Goal: Task Accomplishment & Management: Manage account settings

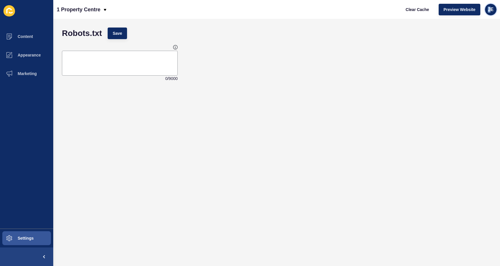
click at [489, 7] on span "JE" at bounding box center [491, 10] width 6 height 6
click at [475, 44] on link "Logout" at bounding box center [477, 48] width 43 height 13
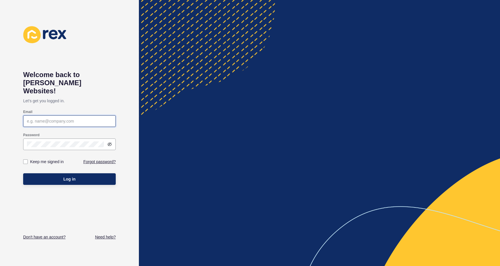
type input "[EMAIL_ADDRESS][PERSON_NAME][DOMAIN_NAME]"
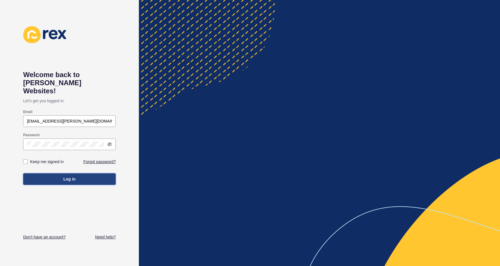
click at [59, 173] on button "Log in" at bounding box center [69, 179] width 93 height 12
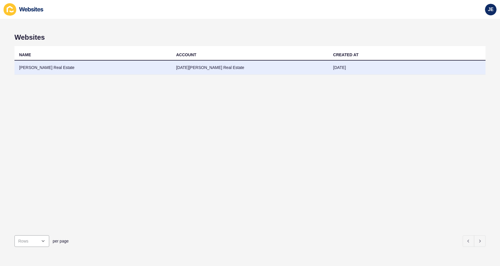
click at [60, 66] on td "McFarlane Real Estate" at bounding box center [92, 67] width 157 height 14
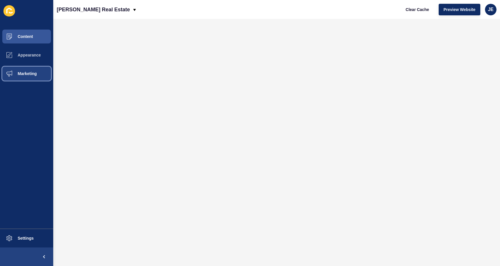
click at [24, 73] on span "Marketing" at bounding box center [18, 73] width 38 height 5
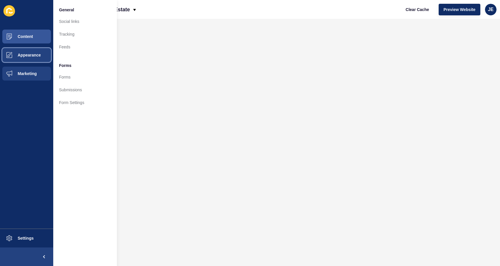
click at [27, 54] on span "Appearance" at bounding box center [20, 55] width 42 height 5
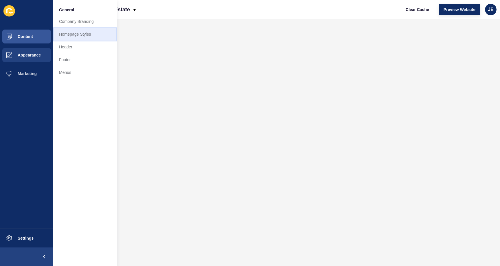
click at [65, 31] on link "Homepage Styles" at bounding box center [85, 34] width 64 height 13
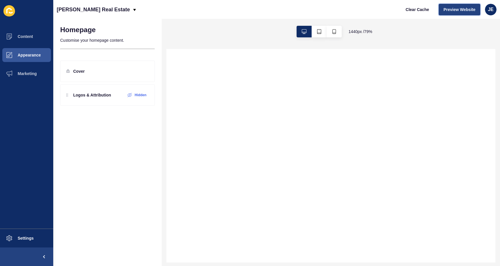
click at [448, 9] on span "Preview Website" at bounding box center [459, 10] width 32 height 6
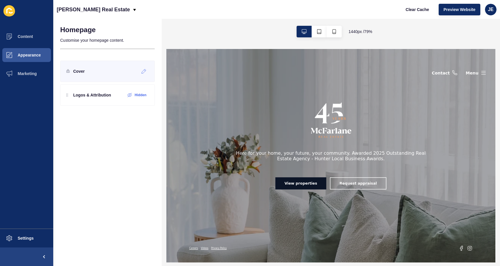
click at [71, 72] on div "Cover" at bounding box center [75, 71] width 19 height 9
click at [144, 71] on icon at bounding box center [143, 71] width 5 height 5
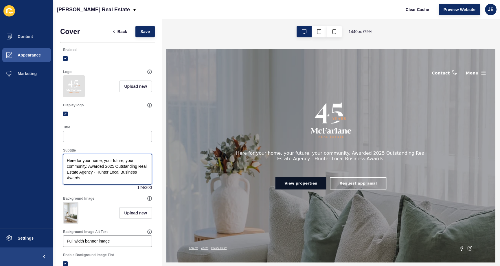
click at [88, 170] on textarea "Here for your home, your future, your community. Awarded 2025 Outstanding Real …" at bounding box center [107, 168] width 87 height 29
click at [148, 152] on div "Subtitle Here for your home, your future, your community. <br/> Awarded 2025 Ou…" at bounding box center [107, 168] width 90 height 43
click at [140, 32] on span "Save" at bounding box center [145, 32] width 10 height 6
drag, startPoint x: 97, startPoint y: 171, endPoint x: 88, endPoint y: 170, distance: 9.4
click at [88, 170] on textarea "Here for your home, your future, your community. <br/> Awarded 2025 Outstanding…" at bounding box center [107, 168] width 87 height 29
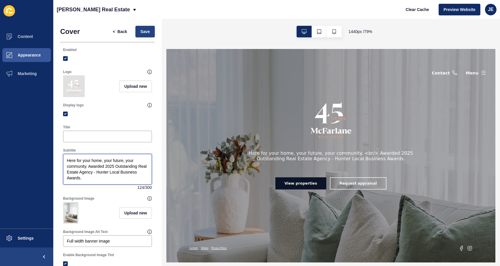
type textarea "Here for your home, your future, your community. Awarded 2025 Outstanding Real …"
click at [136, 31] on button "Save" at bounding box center [144, 32] width 19 height 12
click at [142, 32] on span "Save" at bounding box center [145, 32] width 10 height 6
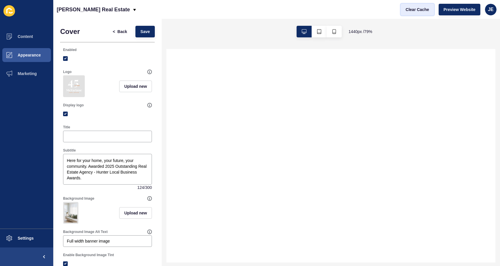
click at [419, 9] on span "Clear Cache" at bounding box center [416, 10] width 23 height 6
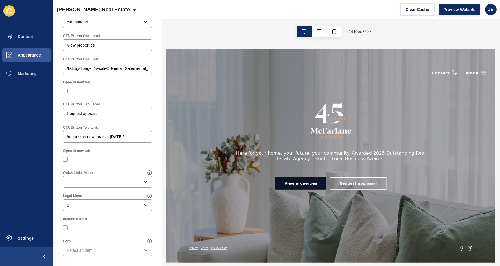
scroll to position [364, 0]
click at [25, 234] on button "Settings" at bounding box center [26, 237] width 53 height 19
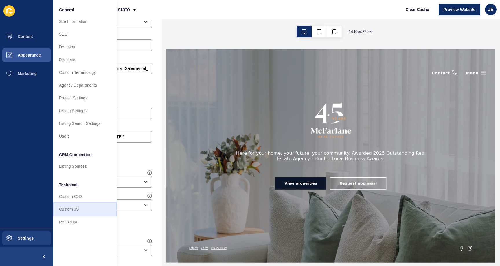
click at [67, 209] on link "Custom JS" at bounding box center [85, 208] width 64 height 13
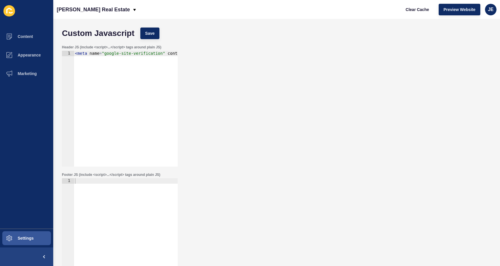
type textarea "<meta name="google-site-verification" content="-gFbo2agMmjM5yE7sOD59CVDmBisgavE…"
click at [105, 89] on div "< meta name = "google-site-verification" content = "-gFbo2agMmjM5yE7sOD59CVDmBi…" at bounding box center [189, 112] width 231 height 122
click at [127, 233] on div at bounding box center [126, 241] width 104 height 127
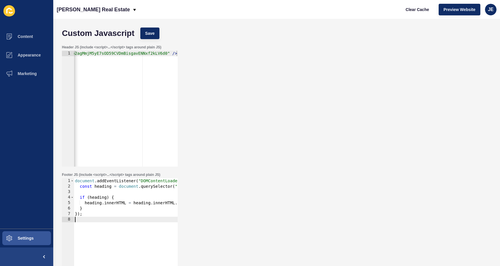
click at [101, 213] on div "document . addEventListener ( "DOMContentLoaded" , function ( ) { const heading…" at bounding box center [184, 239] width 221 height 122
type textarea "});"
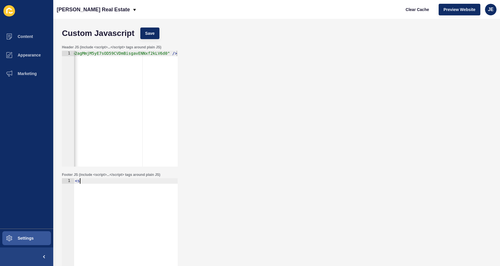
scroll to position [0, 0]
type textarea "<script>"
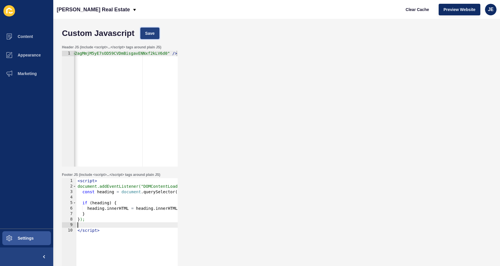
click at [148, 30] on button "Save" at bounding box center [149, 33] width 19 height 12
click at [416, 9] on span "Clear Cache" at bounding box center [416, 10] width 23 height 6
click at [89, 225] on div "< script > document.addEventListener("DOMContentLoaded", function () { const he…" at bounding box center [186, 239] width 221 height 122
click at [145, 33] on button "Save" at bounding box center [149, 33] width 19 height 12
click at [486, 10] on div "JE" at bounding box center [491, 10] width 12 height 12
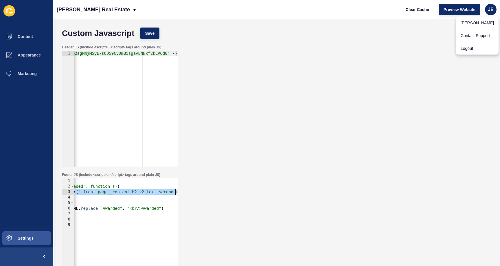
scroll to position [0, 117]
drag, startPoint x: 162, startPoint y: 191, endPoint x: 185, endPoint y: 191, distance: 23.1
click at [185, 191] on div "Footer JS (include <script>...</script> tags around plain JS) const heading = d…" at bounding box center [276, 232] width 435 height 127
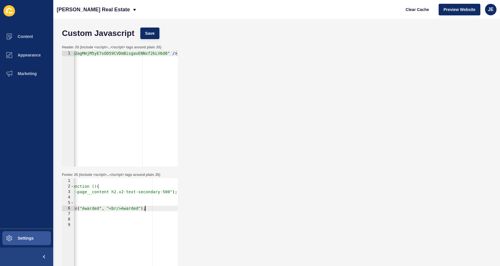
click at [155, 209] on div "< script > document.addEventListener("DOMContentLoaded", function () { const he…" at bounding box center [67, 239] width 221 height 122
type textarea "heading.innerHTML = heading.innerHTML.replace("Awarded", "<br/>Awarded");"
click at [488, 10] on span "JE" at bounding box center [491, 10] width 6 height 6
click at [469, 46] on link "Logout" at bounding box center [477, 48] width 43 height 13
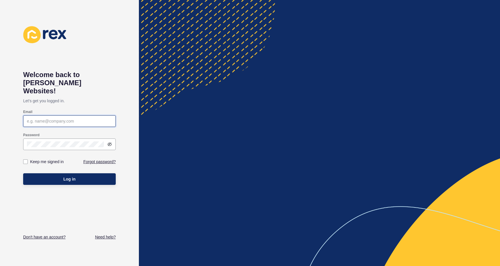
type input "[EMAIL_ADDRESS][PERSON_NAME][DOMAIN_NAME]"
type input "justine.espinosa@rexsoftware.com.au"
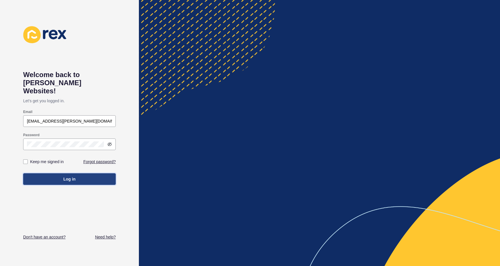
click at [84, 173] on button "Log in" at bounding box center [69, 179] width 93 height 12
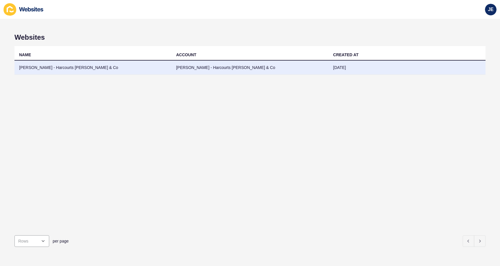
click at [47, 67] on td "Michael Swarbrick - Harcourts Cooper & Co" at bounding box center [92, 67] width 157 height 14
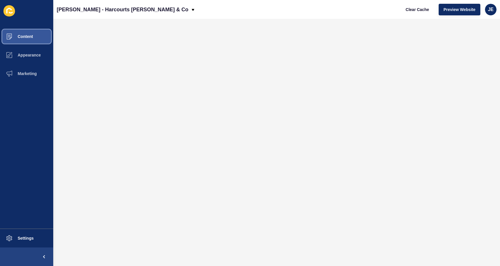
click at [15, 33] on span at bounding box center [9, 36] width 19 height 19
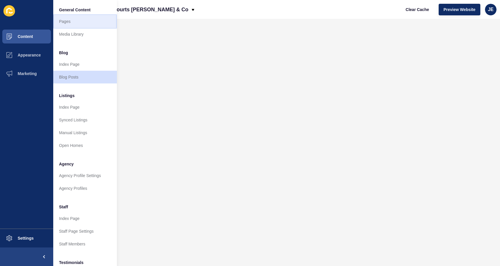
click at [102, 21] on link "Pages" at bounding box center [85, 21] width 64 height 13
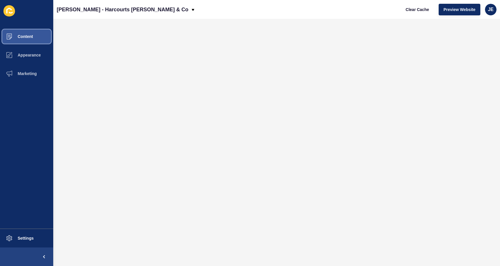
click at [40, 37] on button "Content" at bounding box center [26, 36] width 53 height 19
click at [419, 13] on button "Clear Cache" at bounding box center [417, 10] width 33 height 12
click at [455, 10] on span "Preview Website" at bounding box center [459, 10] width 32 height 6
click at [32, 240] on button "Settings" at bounding box center [26, 237] width 53 height 19
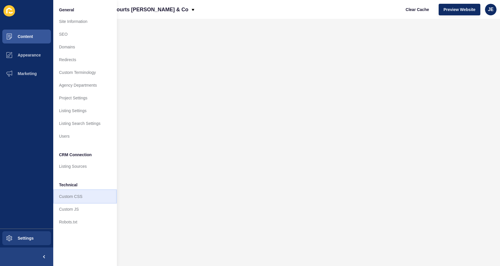
click at [79, 197] on link "Custom CSS" at bounding box center [85, 196] width 64 height 13
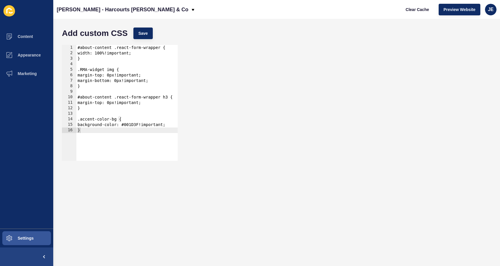
type textarea "}"
click at [111, 139] on div "#about-content .react-form-wrapper { width: 100%!important; } .RMA-widget img {…" at bounding box center [126, 108] width 101 height 127
paste textarea "}"
type textarea "}"
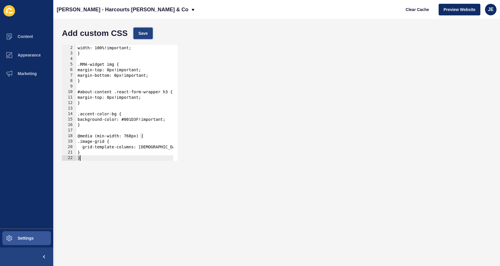
click at [145, 36] on button "Save" at bounding box center [142, 33] width 19 height 12
click at [411, 9] on span "Clear Cache" at bounding box center [416, 10] width 23 height 6
click at [145, 33] on span "Save" at bounding box center [143, 33] width 10 height 6
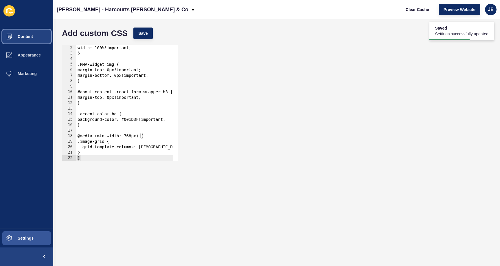
click at [27, 41] on button "Content" at bounding box center [26, 36] width 53 height 19
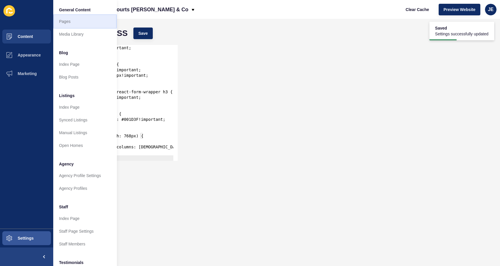
click at [70, 24] on link "Pages" at bounding box center [85, 21] width 64 height 13
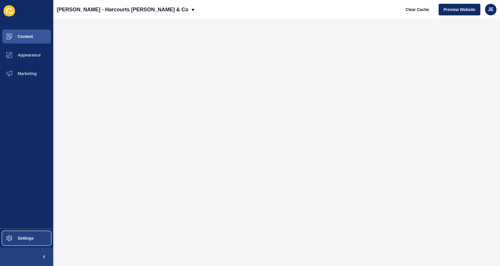
click at [35, 235] on button "Settings" at bounding box center [26, 237] width 53 height 19
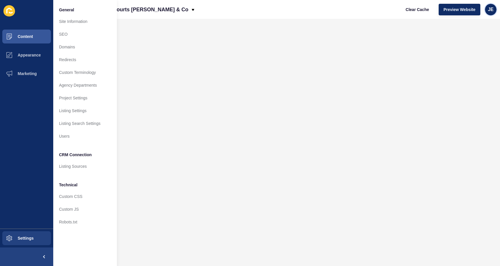
click at [495, 12] on div "JE" at bounding box center [491, 10] width 12 height 12
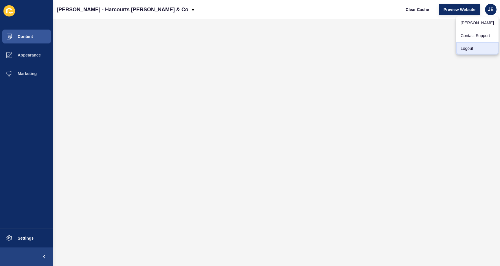
click at [468, 51] on link "Logout" at bounding box center [477, 48] width 43 height 13
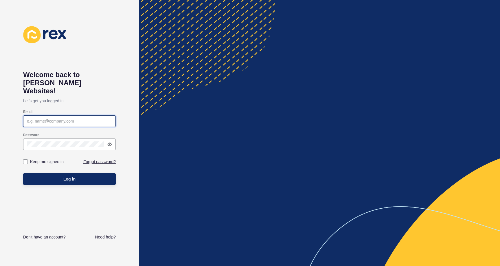
type input "[EMAIL_ADDRESS][PERSON_NAME][DOMAIN_NAME]"
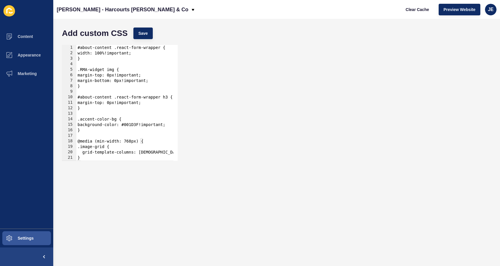
scroll to position [10, 0]
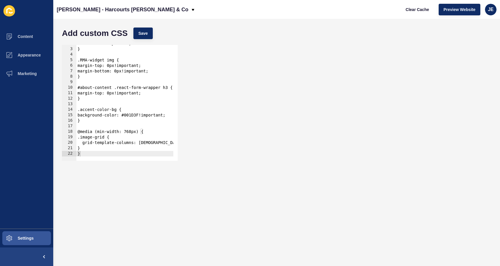
click at [156, 141] on div "width: 100%!important; } .RMA-widget img { margin-top: 0px!important; margin-bo…" at bounding box center [124, 102] width 97 height 122
click at [144, 32] on span "Save" at bounding box center [143, 33] width 10 height 6
click at [102, 133] on div "width: 100%!important; } .RMA-widget img { margin-top: 0px!important; margin-bo…" at bounding box center [124, 102] width 97 height 122
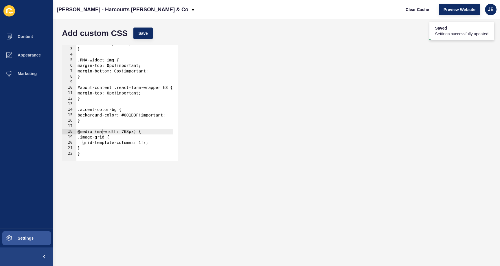
scroll to position [0, 2]
click at [139, 30] on button "Save" at bounding box center [142, 33] width 19 height 12
click at [150, 143] on div "width: 100%!important; } .RMA-widget img { margin-top: 0px!important; margin-bo…" at bounding box center [124, 102] width 97 height 122
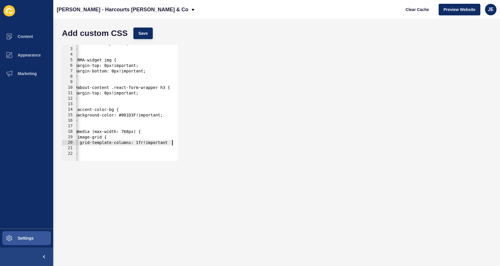
scroll to position [0, 5]
type textarea "grid-template-columns: 1fr!important;"
click at [151, 30] on button "Save" at bounding box center [142, 33] width 19 height 12
click at [410, 10] on span "Clear Cache" at bounding box center [416, 10] width 23 height 6
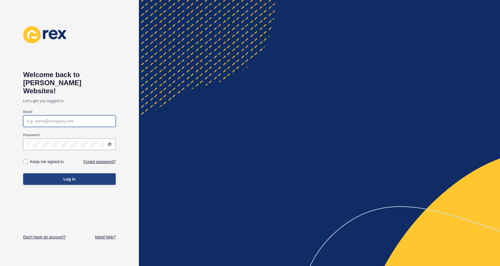
type input "[EMAIL_ADDRESS][PERSON_NAME][DOMAIN_NAME]"
click at [68, 176] on span "Log in" at bounding box center [69, 179] width 12 height 6
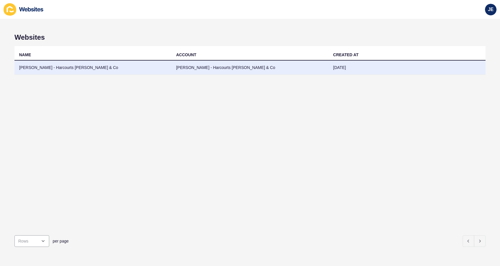
click at [89, 70] on td "[PERSON_NAME] - Harcourts [PERSON_NAME] & Co" at bounding box center [92, 67] width 157 height 14
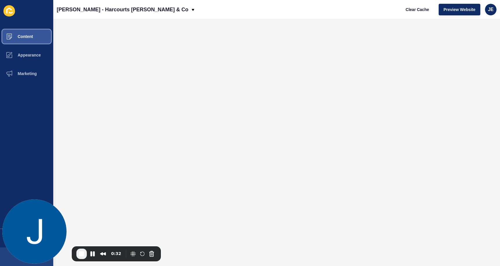
click at [23, 38] on span "Content" at bounding box center [16, 36] width 34 height 5
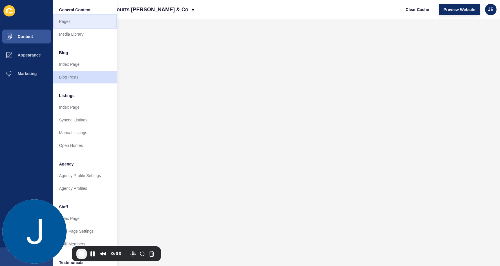
click at [64, 20] on link "Pages" at bounding box center [85, 21] width 64 height 13
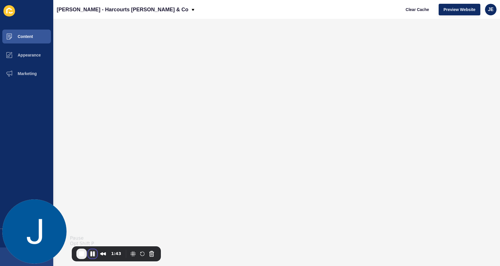
click at [92, 253] on button "Pause Recording" at bounding box center [92, 253] width 9 height 9
click at [91, 253] on span "Play Recording" at bounding box center [92, 253] width 7 height 7
click at [84, 255] on span "End Recording" at bounding box center [81, 253] width 7 height 7
click at [27, 36] on span "Content" at bounding box center [16, 36] width 34 height 5
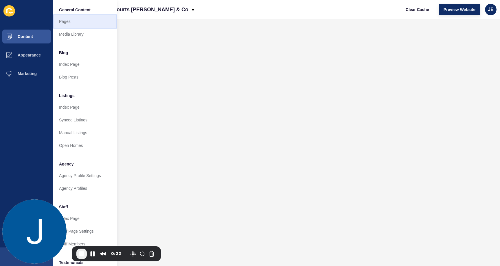
click at [73, 19] on link "Pages" at bounding box center [85, 21] width 64 height 13
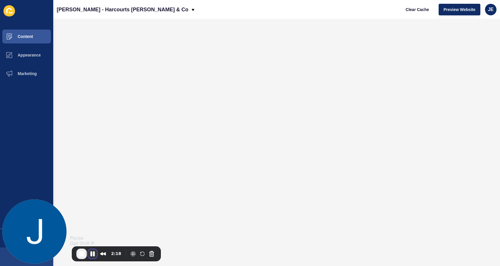
click at [92, 255] on button "Pause Recording" at bounding box center [92, 253] width 9 height 9
click at [92, 254] on span "Play Recording" at bounding box center [92, 253] width 7 height 7
click at [92, 252] on button "Pause Recording" at bounding box center [92, 253] width 9 height 9
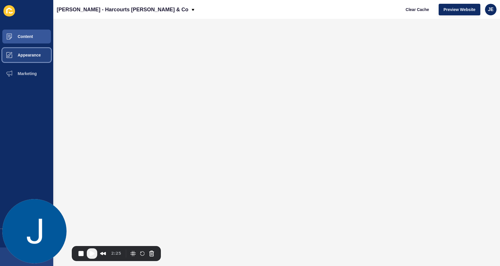
click at [15, 50] on span at bounding box center [9, 55] width 19 height 19
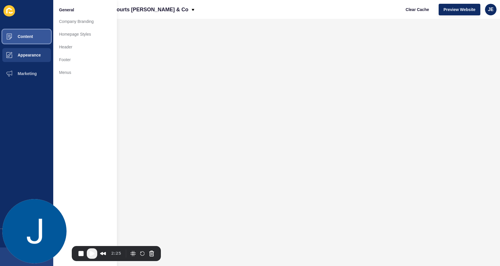
click at [20, 41] on button "Content" at bounding box center [26, 36] width 53 height 19
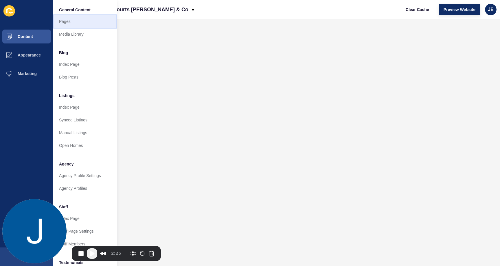
click at [61, 21] on link "Pages" at bounding box center [85, 21] width 64 height 13
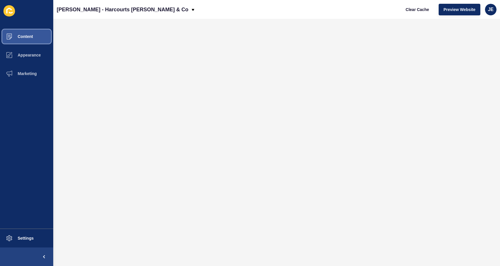
click at [30, 34] on button "Content" at bounding box center [26, 36] width 53 height 19
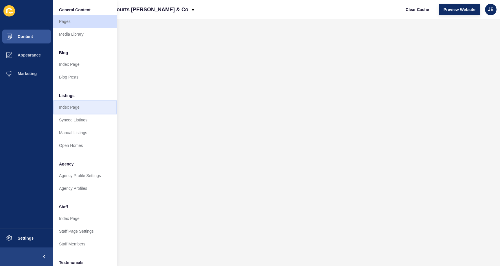
click at [78, 104] on link "Index Page" at bounding box center [85, 107] width 64 height 13
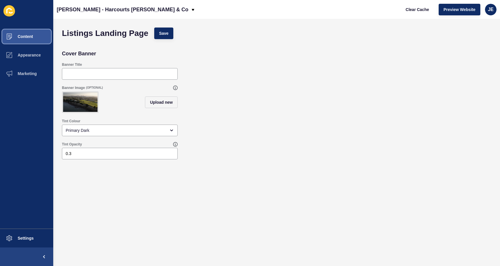
click at [29, 36] on span "Content" at bounding box center [16, 36] width 34 height 5
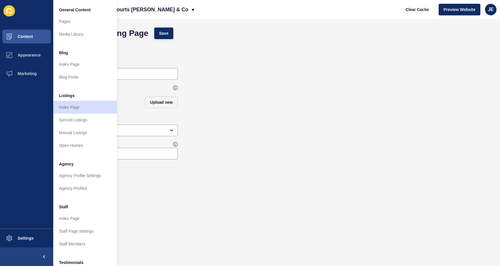
click at [411, 41] on div "Listings Landing Page Save" at bounding box center [276, 33] width 435 height 17
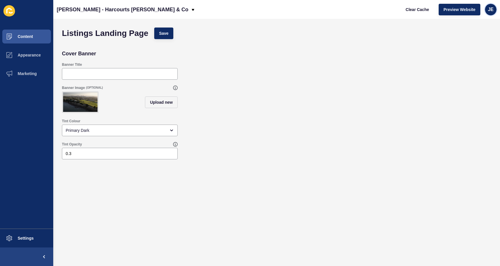
click at [490, 10] on span "JE" at bounding box center [491, 10] width 6 height 6
click at [463, 49] on link "Logout" at bounding box center [477, 48] width 43 height 13
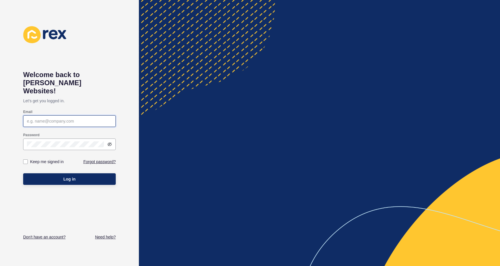
type input "[EMAIL_ADDRESS][PERSON_NAME][DOMAIN_NAME]"
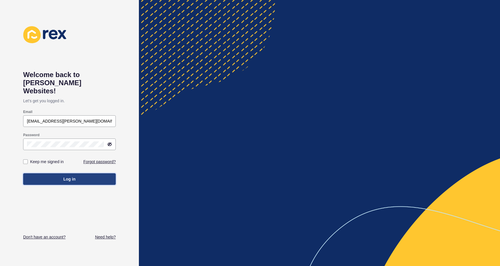
click at [59, 173] on button "Log in" at bounding box center [69, 179] width 93 height 12
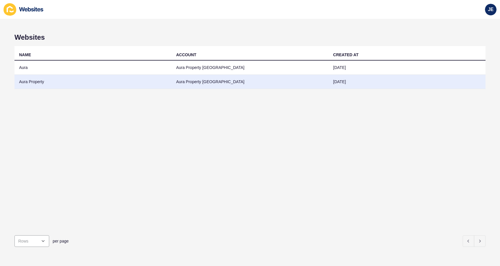
click at [78, 83] on td "Aura Property" at bounding box center [92, 82] width 157 height 14
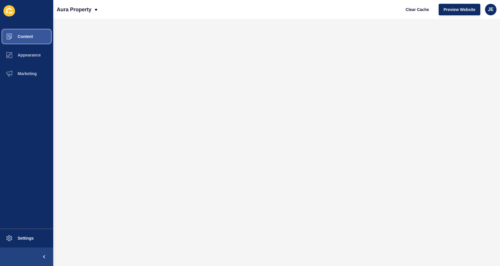
click at [31, 36] on span "Content" at bounding box center [16, 36] width 34 height 5
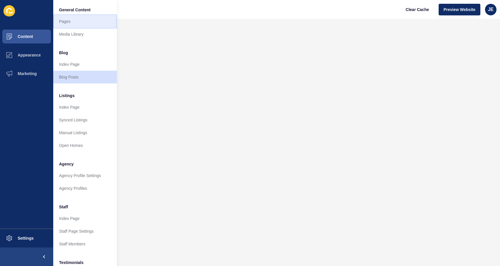
click at [66, 21] on link "Pages" at bounding box center [85, 21] width 64 height 13
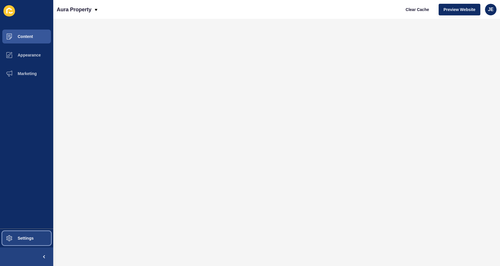
click at [25, 237] on span "Settings" at bounding box center [16, 237] width 34 height 5
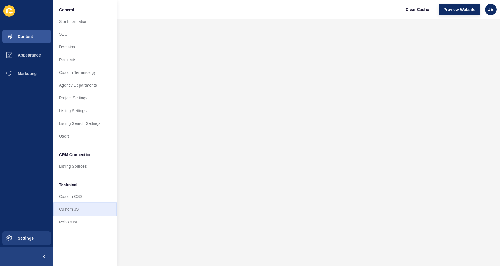
click at [71, 211] on link "Custom JS" at bounding box center [85, 208] width 64 height 13
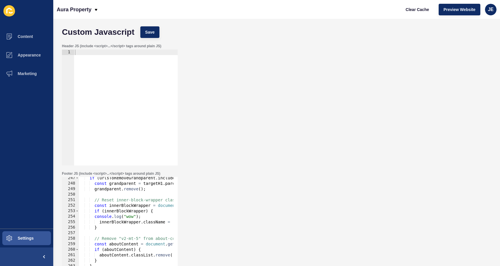
scroll to position [1371, 0]
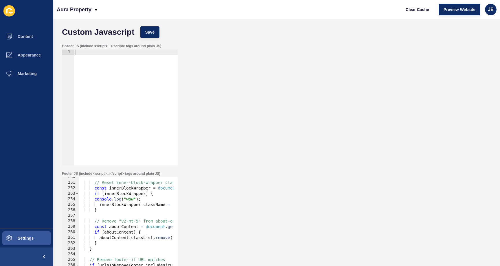
click at [133, 201] on div "// Reset inner-block-wrapper classes const innerBlockWrapper = document . getEl…" at bounding box center [273, 235] width 389 height 122
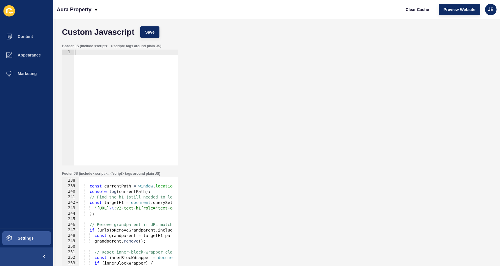
scroll to position [1267, 0]
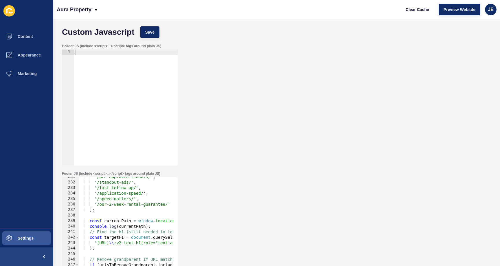
click at [128, 226] on div "'/pre-approved-tenants/' , '/standout-ads/' , '/fast-follow-up/' , '/applicatio…" at bounding box center [273, 235] width 389 height 122
type textarea "// Find the h1 (still needed to locate its grandparent)"
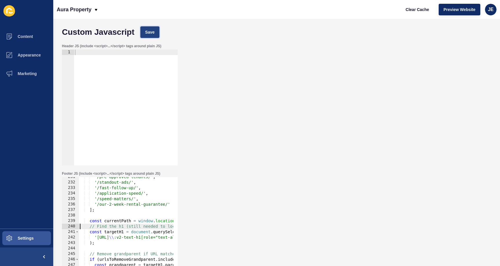
click at [146, 31] on span "Save" at bounding box center [150, 32] width 10 height 6
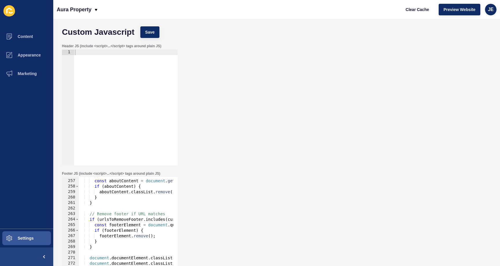
scroll to position [1440, 0]
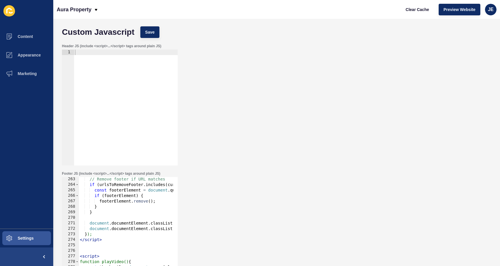
click at [317, 150] on div "Header JS (include <script>...</script> tags around plain JS) 1 ההההההההההההההה…" at bounding box center [276, 104] width 435 height 127
click at [25, 237] on span "Settings" at bounding box center [16, 237] width 34 height 5
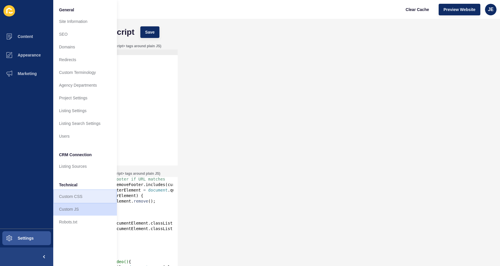
click at [68, 200] on link "Custom CSS" at bounding box center [85, 196] width 64 height 13
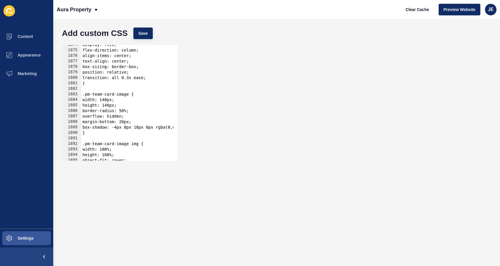
scroll to position [4906, 0]
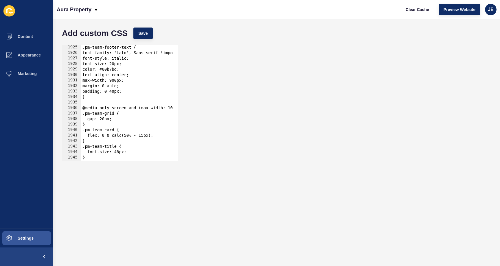
click at [153, 98] on div ".pm-team-footer-text { font-family: 'Lato', Sans-serif !important; font-style: …" at bounding box center [224, 106] width 287 height 122
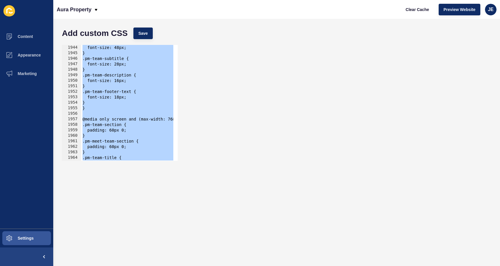
scroll to position [5075, 0]
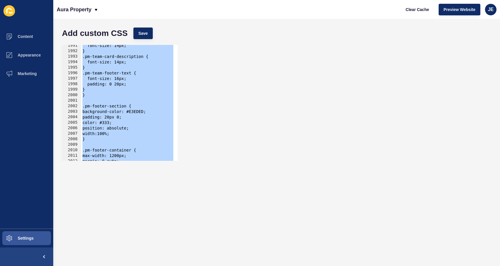
click at [139, 106] on div "font-size: 14px; } .pm-team-card-description { font-size: 14px; } .pm-team-foot…" at bounding box center [224, 104] width 287 height 122
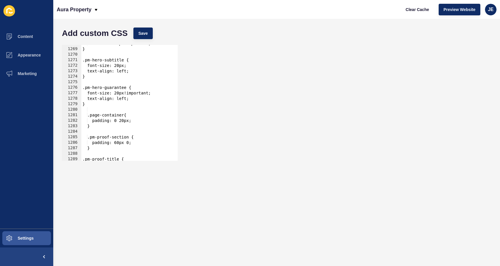
scroll to position [3240, 0]
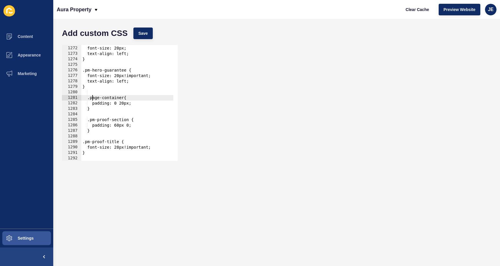
click at [93, 100] on div ".pm-hero-subtitle { font-size: 20px; text-align: left; } .pm-hero-guarantee { f…" at bounding box center [224, 101] width 287 height 122
click at [97, 104] on div ".pm-hero-subtitle { font-size: 20px; text-align: left; } .pm-hero-guarantee { f…" at bounding box center [224, 101] width 287 height 122
click at [93, 109] on div ".pm-hero-subtitle { font-size: 20px; text-align: left; } .pm-hero-guarantee { f…" at bounding box center [224, 101] width 287 height 122
click at [90, 121] on div ".pm-hero-subtitle { font-size: 20px; text-align: left; } .pm-hero-guarantee { f…" at bounding box center [224, 101] width 287 height 122
click at [93, 131] on div ".pm-hero-subtitle { font-size: 20px; text-align: left; } .pm-hero-guarantee { f…" at bounding box center [224, 101] width 287 height 122
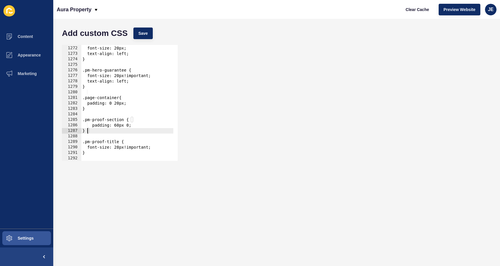
click at [128, 105] on div ".pm-hero-subtitle { font-size: 20px; text-align: left; } .pm-hero-guarantee { f…" at bounding box center [224, 101] width 287 height 122
click at [120, 104] on div ".pm-hero-subtitle { font-size: 20px; text-align: left; } .pm-hero-guarantee { f…" at bounding box center [224, 101] width 287 height 122
type textarea "padding: 0 40px!important;"
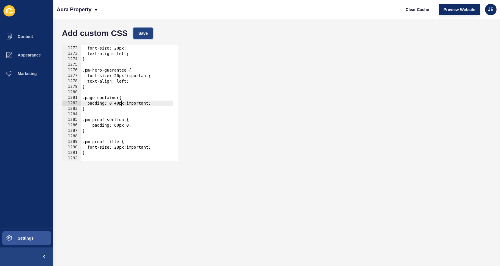
click at [147, 32] on span "Save" at bounding box center [143, 33] width 10 height 6
click at [26, 37] on span "Content" at bounding box center [16, 36] width 34 height 5
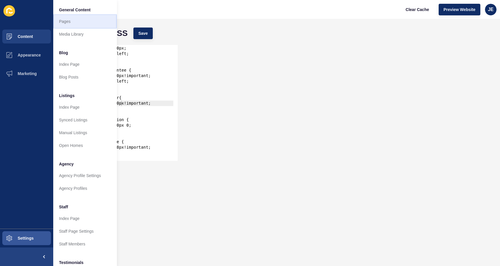
click at [71, 21] on link "Pages" at bounding box center [85, 21] width 64 height 13
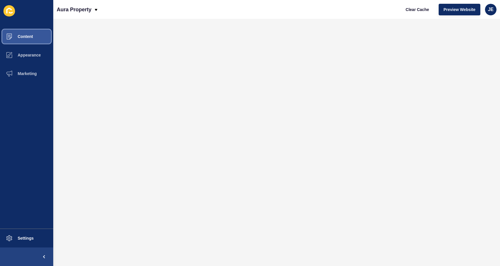
click at [30, 41] on button "Content" at bounding box center [26, 36] width 53 height 19
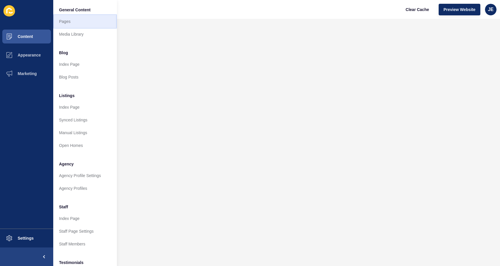
click at [75, 20] on link "Pages" at bounding box center [85, 21] width 64 height 13
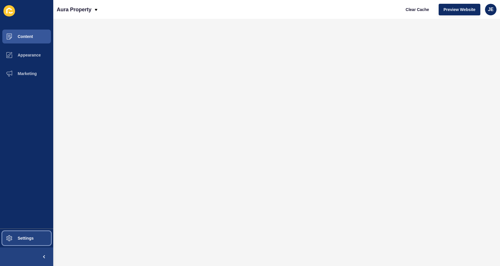
click at [26, 237] on span "Settings" at bounding box center [16, 237] width 34 height 5
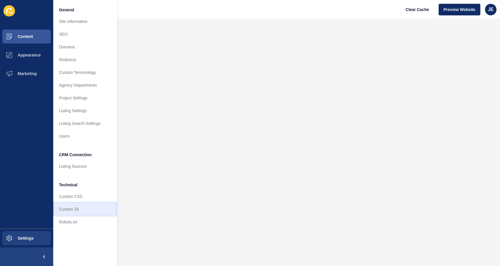
click at [64, 207] on link "Custom JS" at bounding box center [85, 208] width 64 height 13
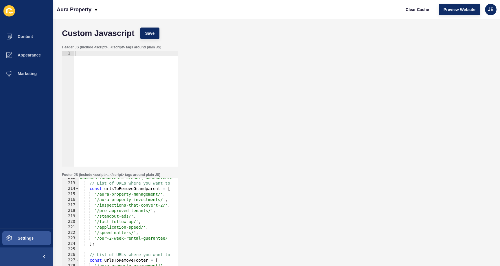
scroll to position [1145, 0]
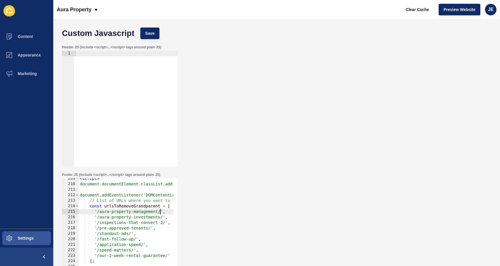
click at [160, 212] on div "< script > document.documentElement.classList.add('page-loading'); document.add…" at bounding box center [273, 237] width 389 height 122
click at [162, 218] on div "< script > document.documentElement.classList.add('page-loading'); document.add…" at bounding box center [273, 237] width 389 height 122
click at [165, 224] on div "< script > document.documentElement.classList.add('page-loading'); document.add…" at bounding box center [273, 237] width 389 height 122
click at [150, 229] on div "< script > document.documentElement.classList.add('page-loading'); document.add…" at bounding box center [273, 237] width 389 height 122
click at [130, 234] on div "< script > document.documentElement.classList.add('page-loading'); document.add…" at bounding box center [273, 237] width 389 height 122
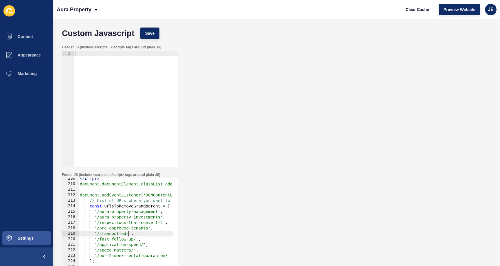
click at [135, 238] on div "< script > document.documentElement.classList.add('page-loading'); document.add…" at bounding box center [273, 237] width 389 height 122
click at [143, 244] on div "< script > document.documentElement.classList.add('page-loading'); document.add…" at bounding box center [273, 237] width 389 height 122
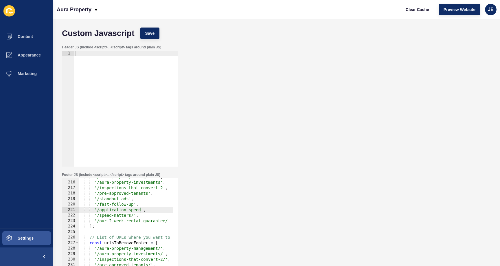
click at [133, 216] on div "'/aura-property-management' , '/aura-property-investments' , '/inspections-that…" at bounding box center [273, 235] width 389 height 122
click at [168, 222] on div "'/aura-property-management' , '/aura-property-investments' , '/inspections-that…" at bounding box center [273, 235] width 389 height 122
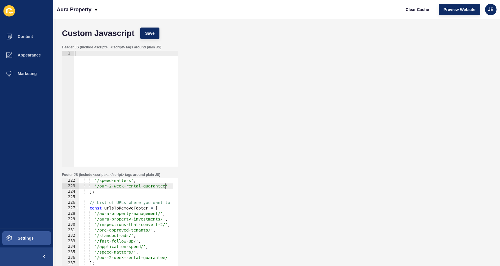
scroll to position [1215, 0]
click at [159, 214] on div "'/speed-matters' , '/our-2-week-rental-guarantee' ] ; // List of URLs where you…" at bounding box center [273, 239] width 389 height 122
click at [162, 220] on div "'/speed-matters' , '/our-2-week-rental-guarantee' ] ; // List of URLs where you…" at bounding box center [273, 239] width 389 height 122
click at [164, 225] on div "'/speed-matters' , '/our-2-week-rental-guarantee' ] ; // List of URLs where you…" at bounding box center [273, 239] width 389 height 122
click at [150, 231] on div "'/speed-matters' , '/our-2-week-rental-guarantee' ] ; // List of URLs where you…" at bounding box center [273, 239] width 389 height 122
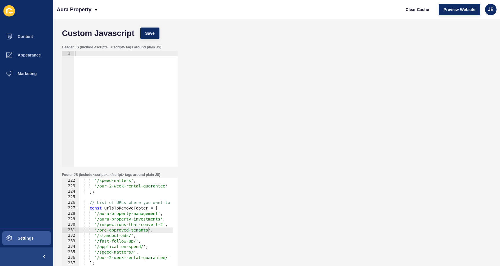
click at [130, 236] on div "'/speed-matters' , '/our-2-week-rental-guarantee' ] ; // List of URLs where you…" at bounding box center [273, 239] width 389 height 122
click at [134, 242] on div "'/speed-matters' , '/our-2-week-rental-guarantee' ] ; // List of URLs where you…" at bounding box center [273, 239] width 389 height 122
click at [136, 241] on div "'/speed-matters' , '/our-2-week-rental-guarantee' ] ; // List of URLs where you…" at bounding box center [273, 239] width 389 height 122
click at [143, 246] on div "'/speed-matters' , '/our-2-week-rental-guarantee' ] ; // List of URLs where you…" at bounding box center [273, 239] width 389 height 122
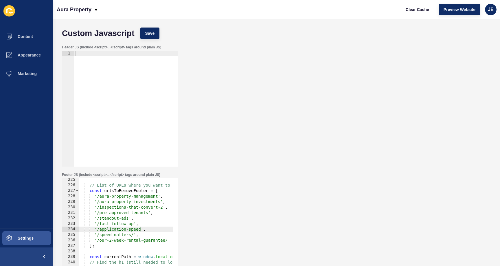
scroll to position [1249, 0]
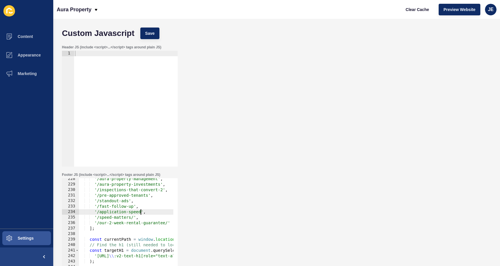
click at [133, 219] on div "'/aura-property-management' , '/aura-property-investments' , '/inspections-that…" at bounding box center [273, 237] width 389 height 122
click at [168, 224] on div "'/aura-property-management' , '/aura-property-investments' , '/inspections-that…" at bounding box center [273, 237] width 389 height 122
type textarea "'/our-2-week-rental-guarantee'"
click at [147, 40] on div "Custom Javascript Save" at bounding box center [276, 33] width 435 height 17
click at [147, 37] on button "Save" at bounding box center [149, 33] width 19 height 12
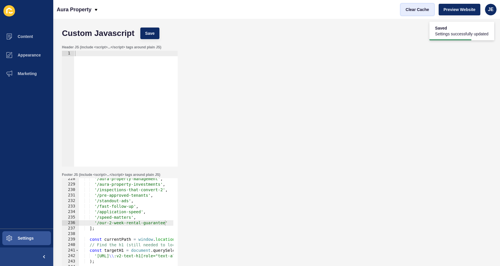
click at [418, 11] on span "Clear Cache" at bounding box center [416, 10] width 23 height 6
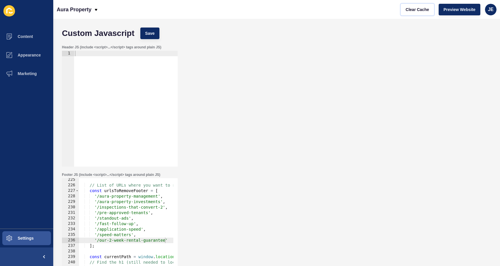
scroll to position [1215, 0]
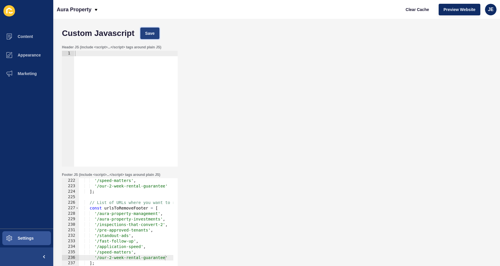
click at [146, 33] on span "Save" at bounding box center [150, 33] width 10 height 6
click at [415, 8] on span "Clear Cache" at bounding box center [416, 10] width 23 height 6
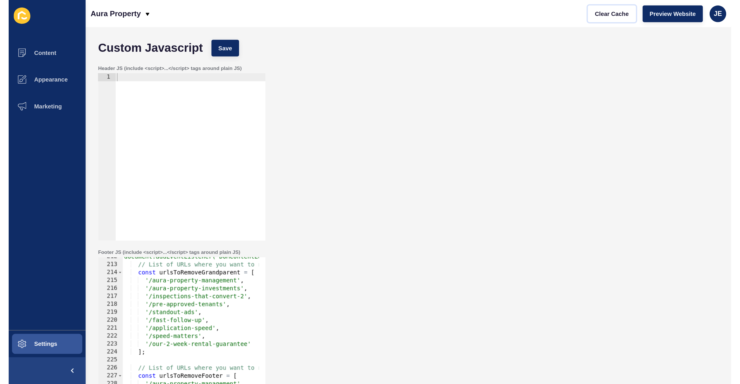
scroll to position [1163, 0]
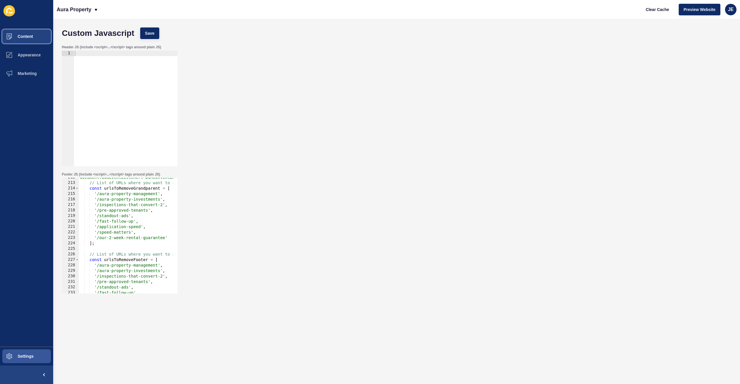
click at [32, 36] on span "Content" at bounding box center [16, 36] width 34 height 5
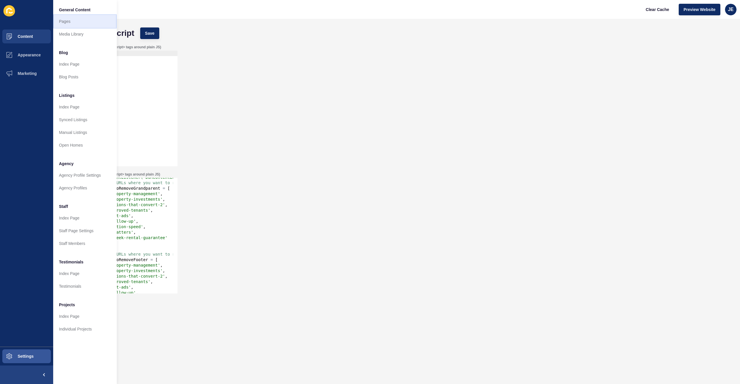
click at [71, 18] on link "Pages" at bounding box center [85, 21] width 64 height 13
